Goal: Information Seeking & Learning: Learn about a topic

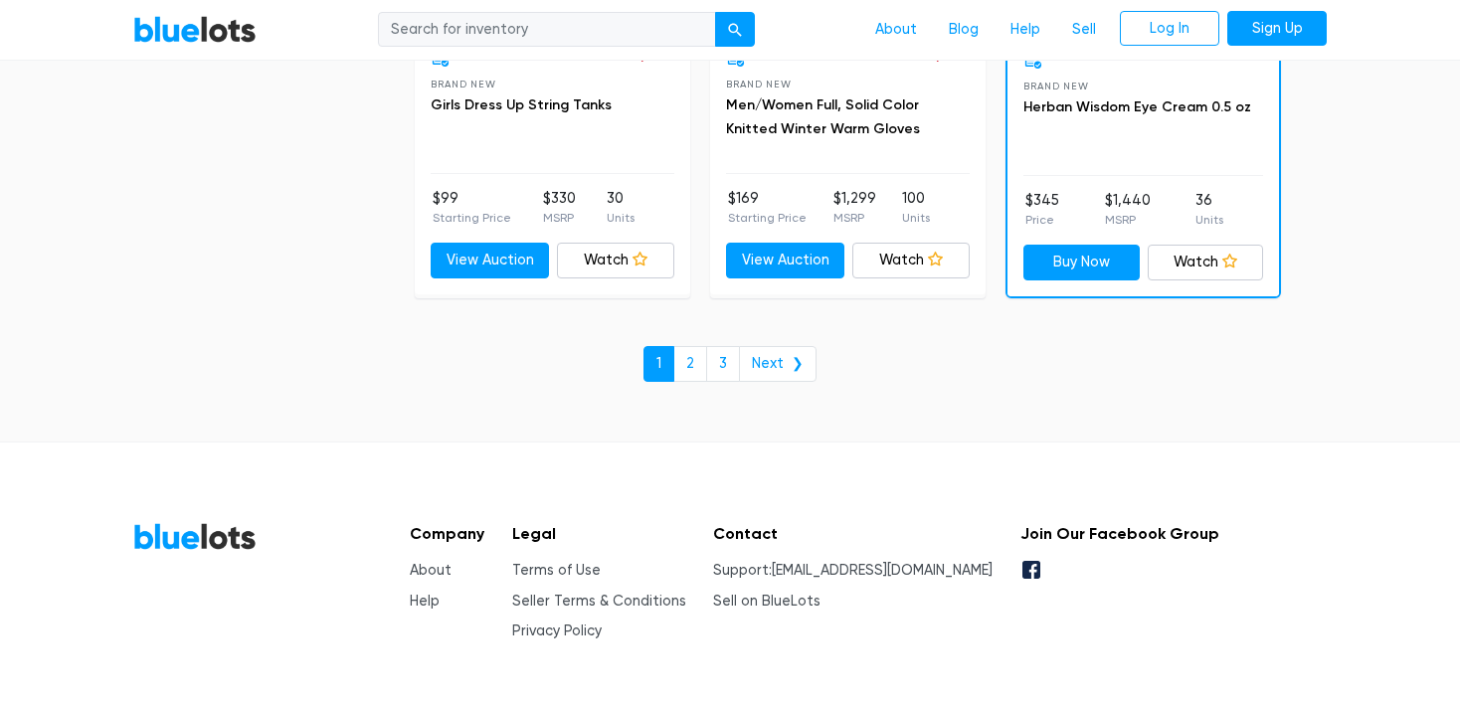
scroll to position [8763, 0]
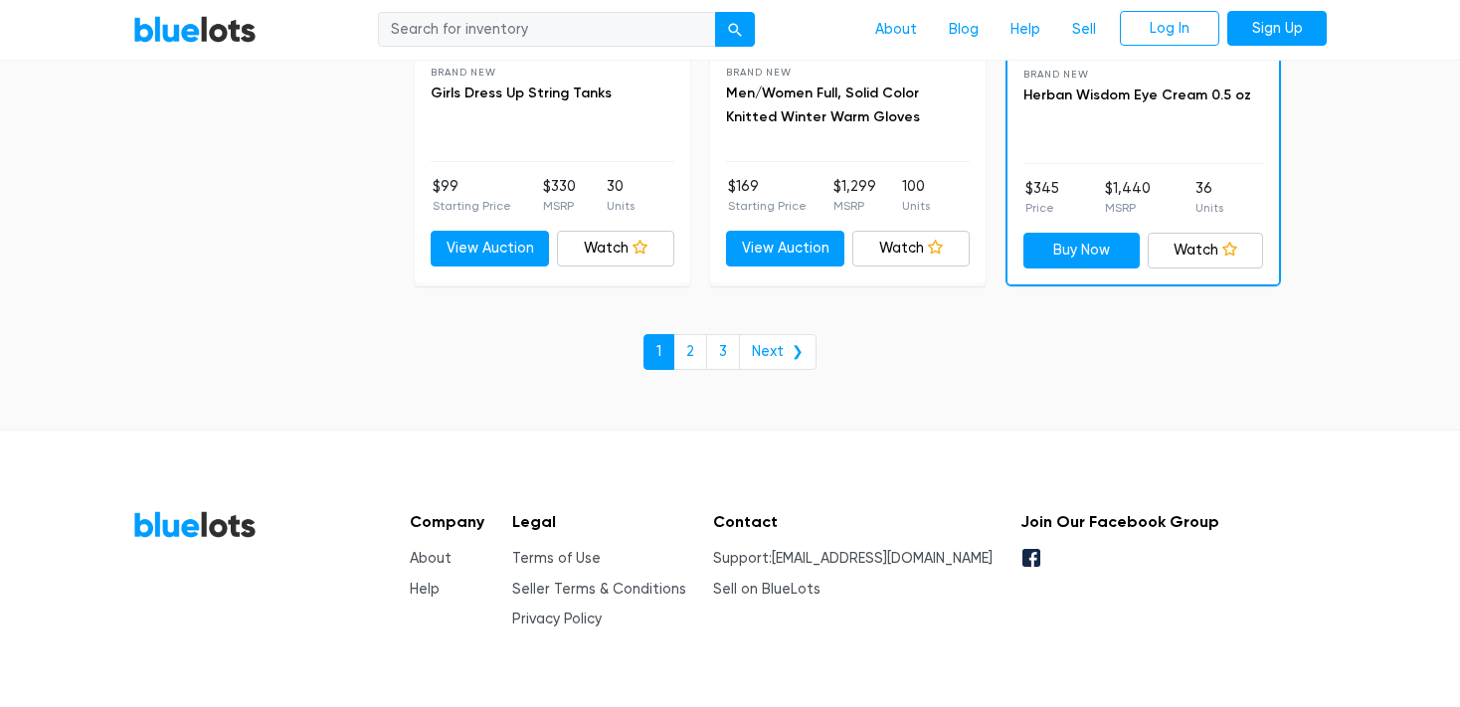
click at [1448, 674] on footer "BlueLots Company About Help Legal Terms of Use Seller Terms & Conditions Privac…" at bounding box center [730, 592] width 1460 height 325
drag, startPoint x: 1471, startPoint y: 49, endPoint x: 1476, endPoint y: 376, distance: 327.3
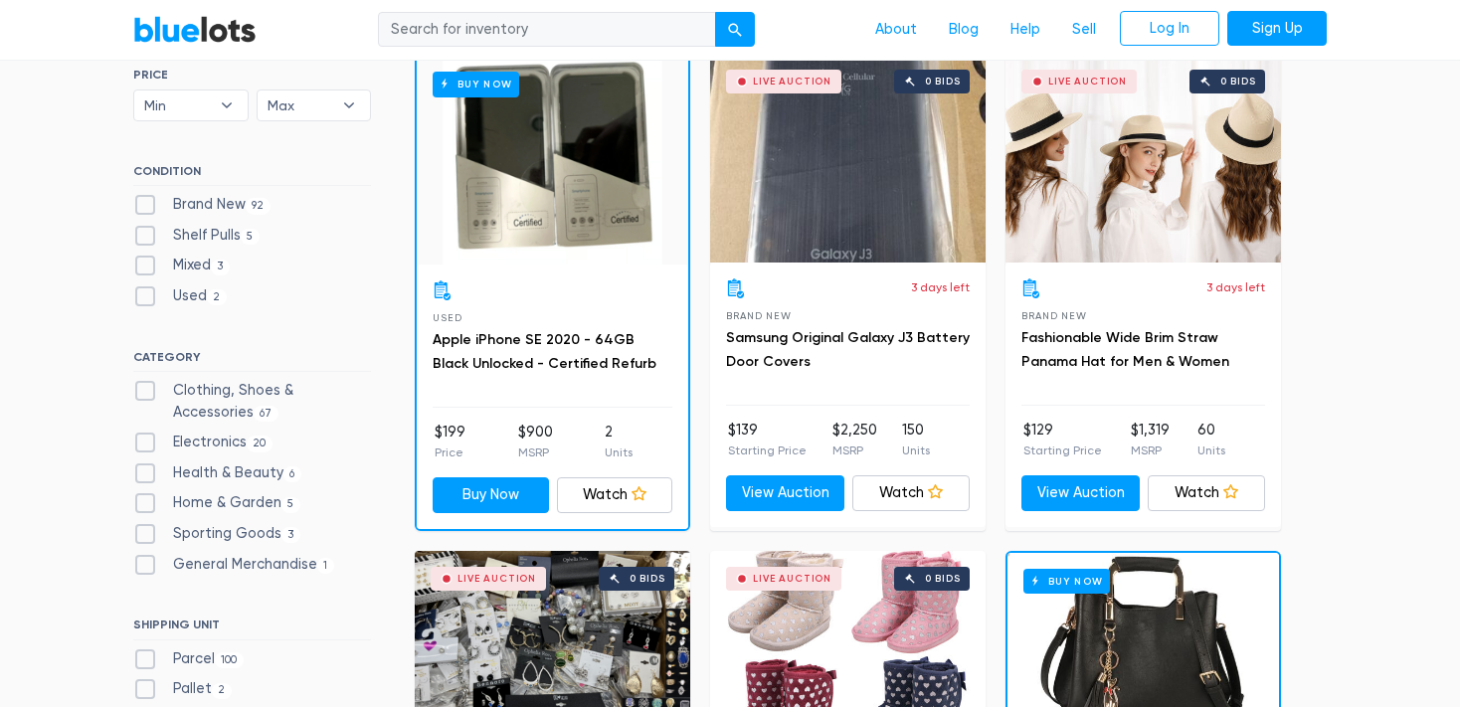
scroll to position [625, 0]
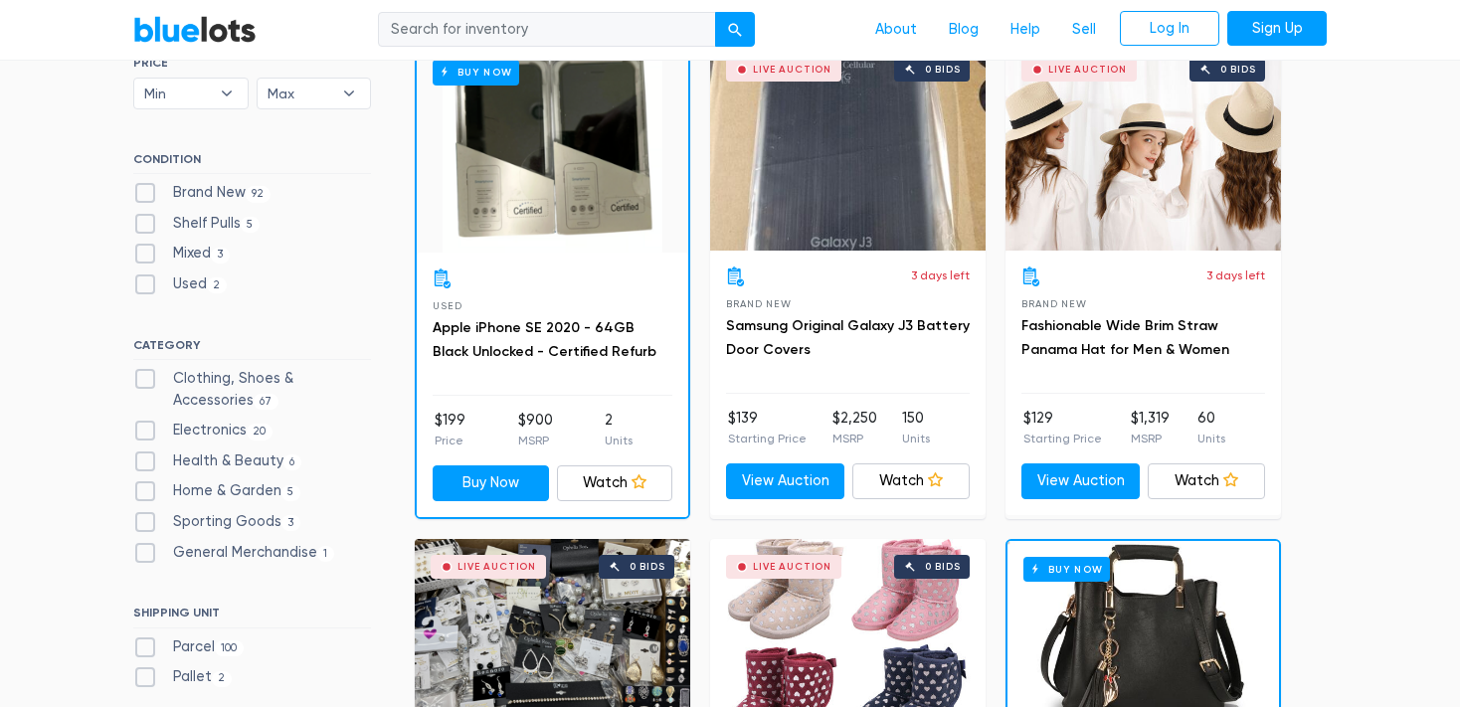
click at [554, 184] on div "Buy Now" at bounding box center [553, 148] width 272 height 209
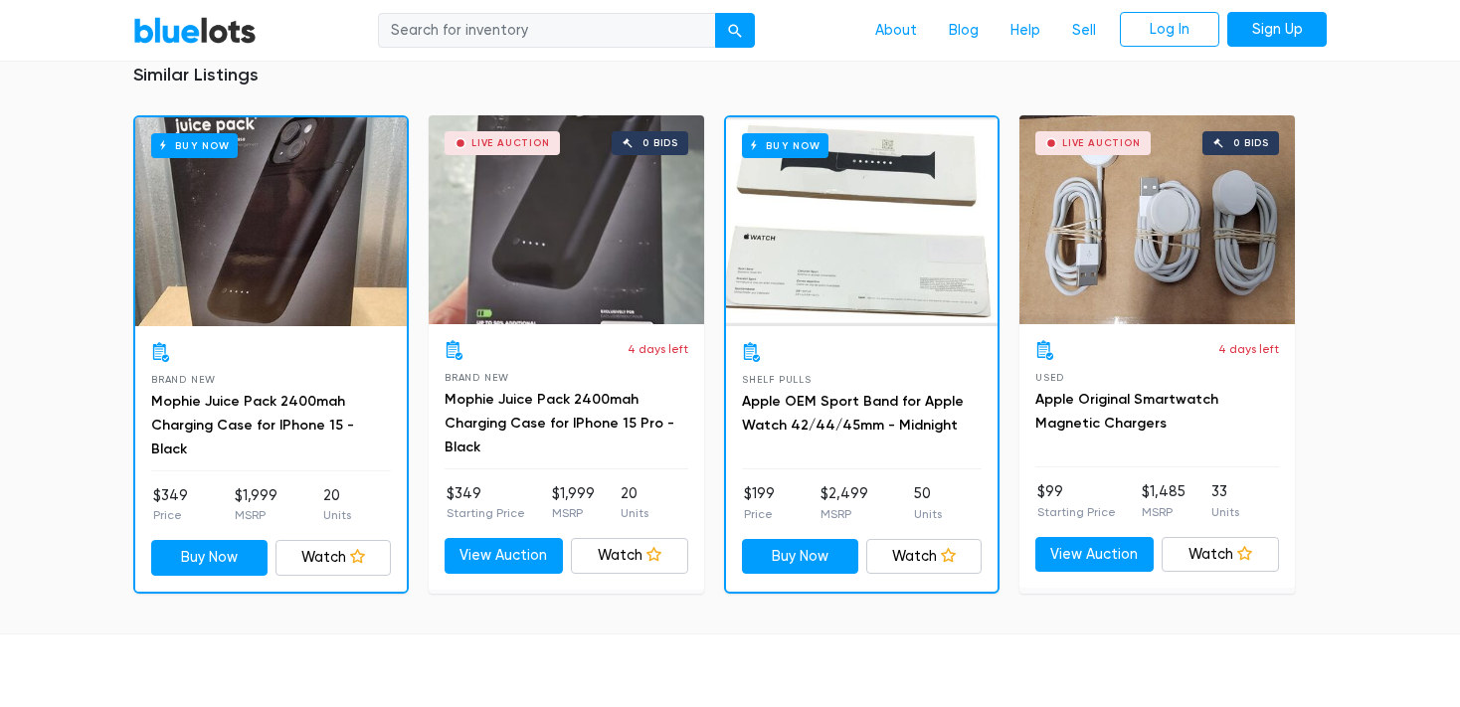
scroll to position [1546, 0]
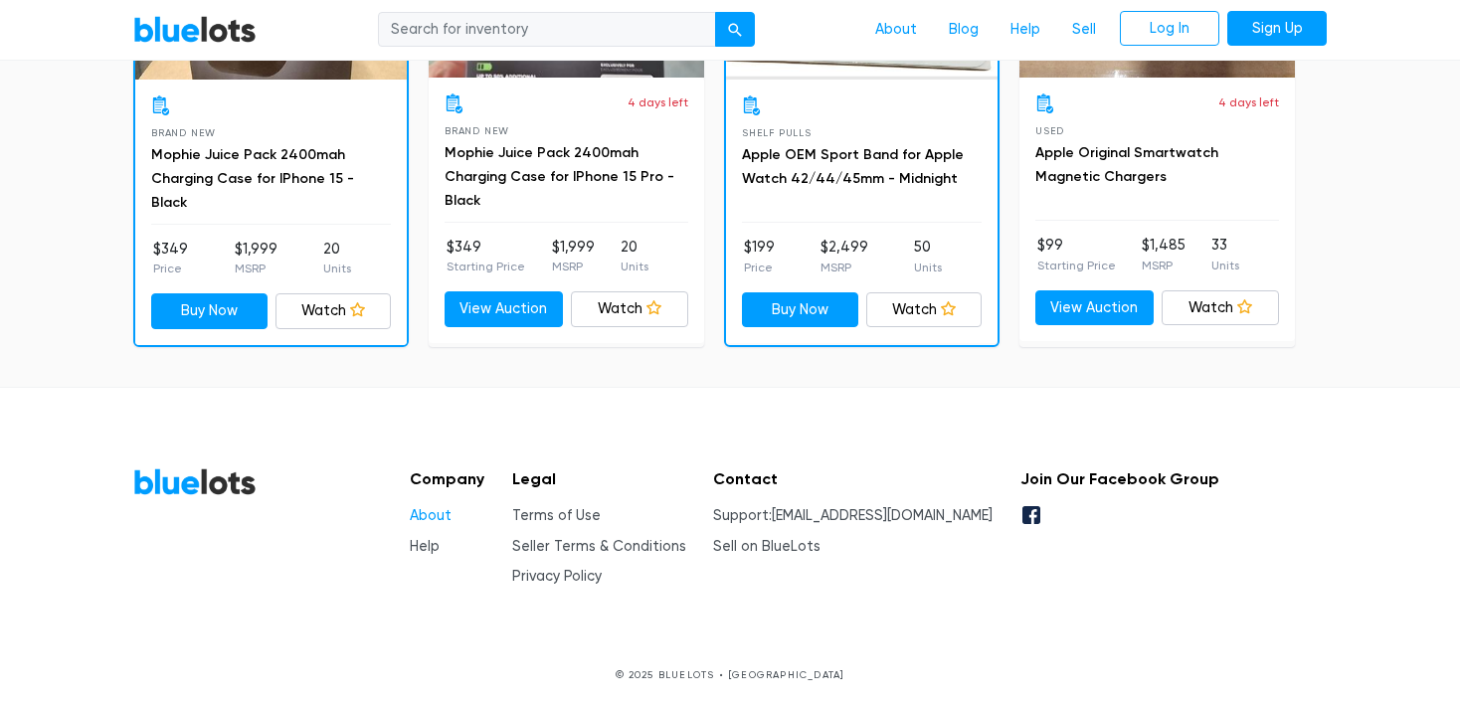
click at [427, 519] on link "About" at bounding box center [431, 515] width 42 height 17
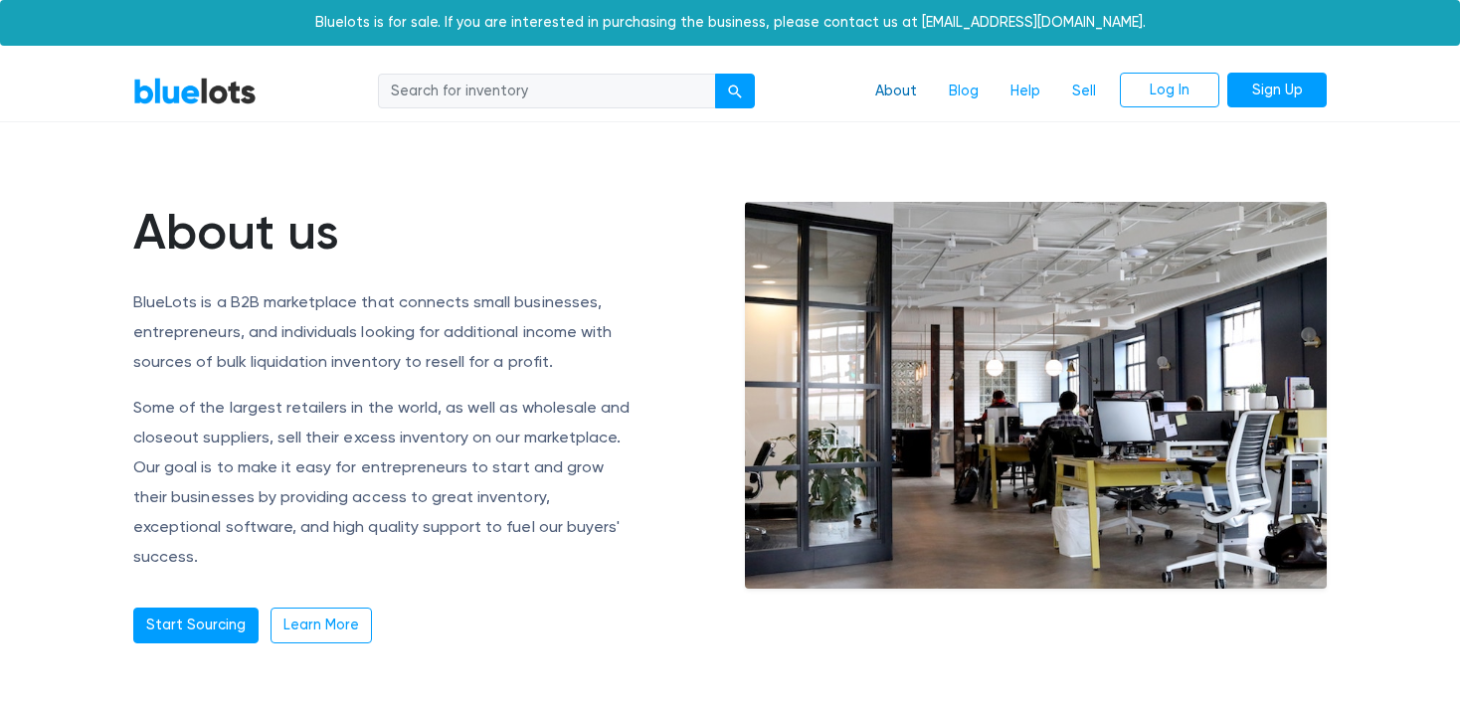
click at [893, 94] on link "About" at bounding box center [897, 92] width 74 height 38
click at [961, 82] on link "Blog" at bounding box center [964, 92] width 62 height 38
